Goal: Task Accomplishment & Management: Manage account settings

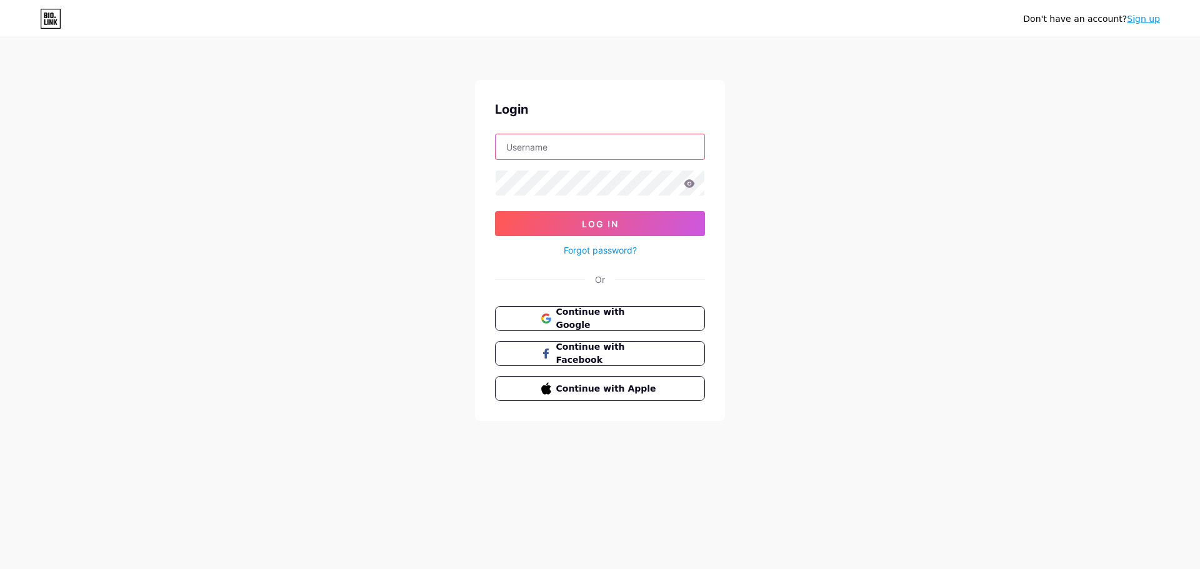
type input "[EMAIL_ADDRESS][DOMAIN_NAME]"
click at [577, 242] on div "Forgot password?" at bounding box center [600, 247] width 210 height 22
click at [584, 232] on button "Log In" at bounding box center [600, 223] width 210 height 25
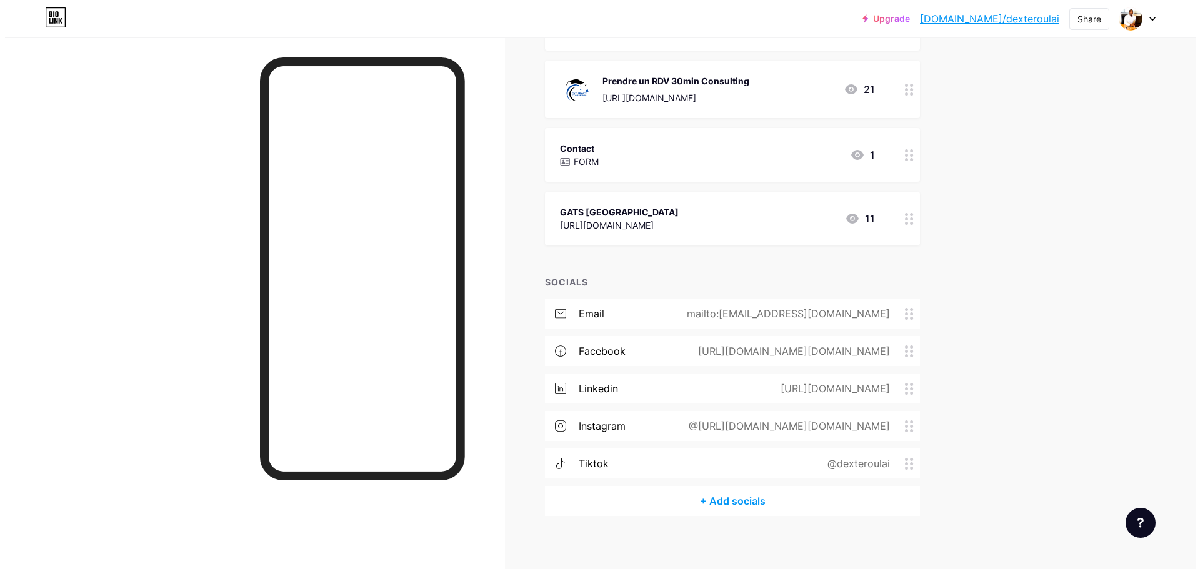
scroll to position [212, 0]
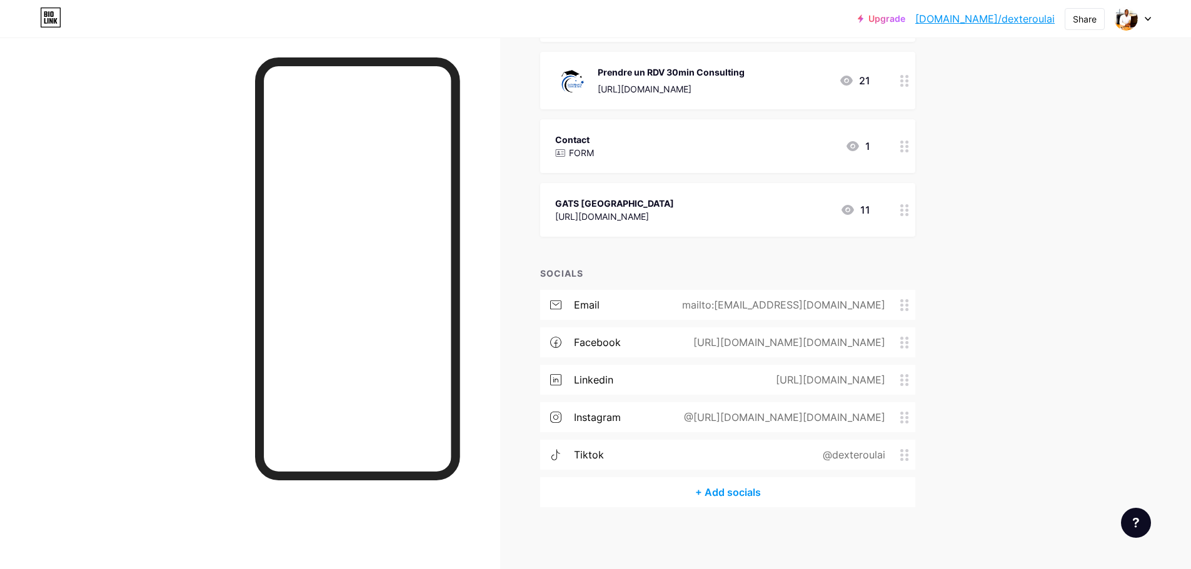
click at [731, 492] on div "+ Add socials" at bounding box center [727, 492] width 375 height 30
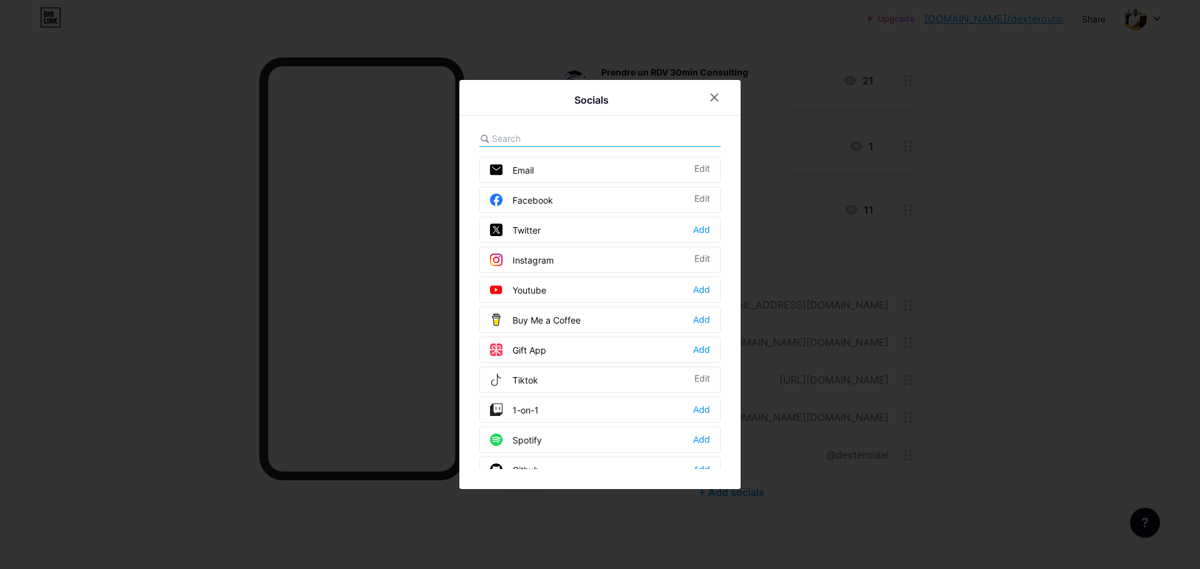
click at [587, 294] on div "Youtube Add" at bounding box center [599, 290] width 241 height 26
